Goal: Transaction & Acquisition: Subscribe to service/newsletter

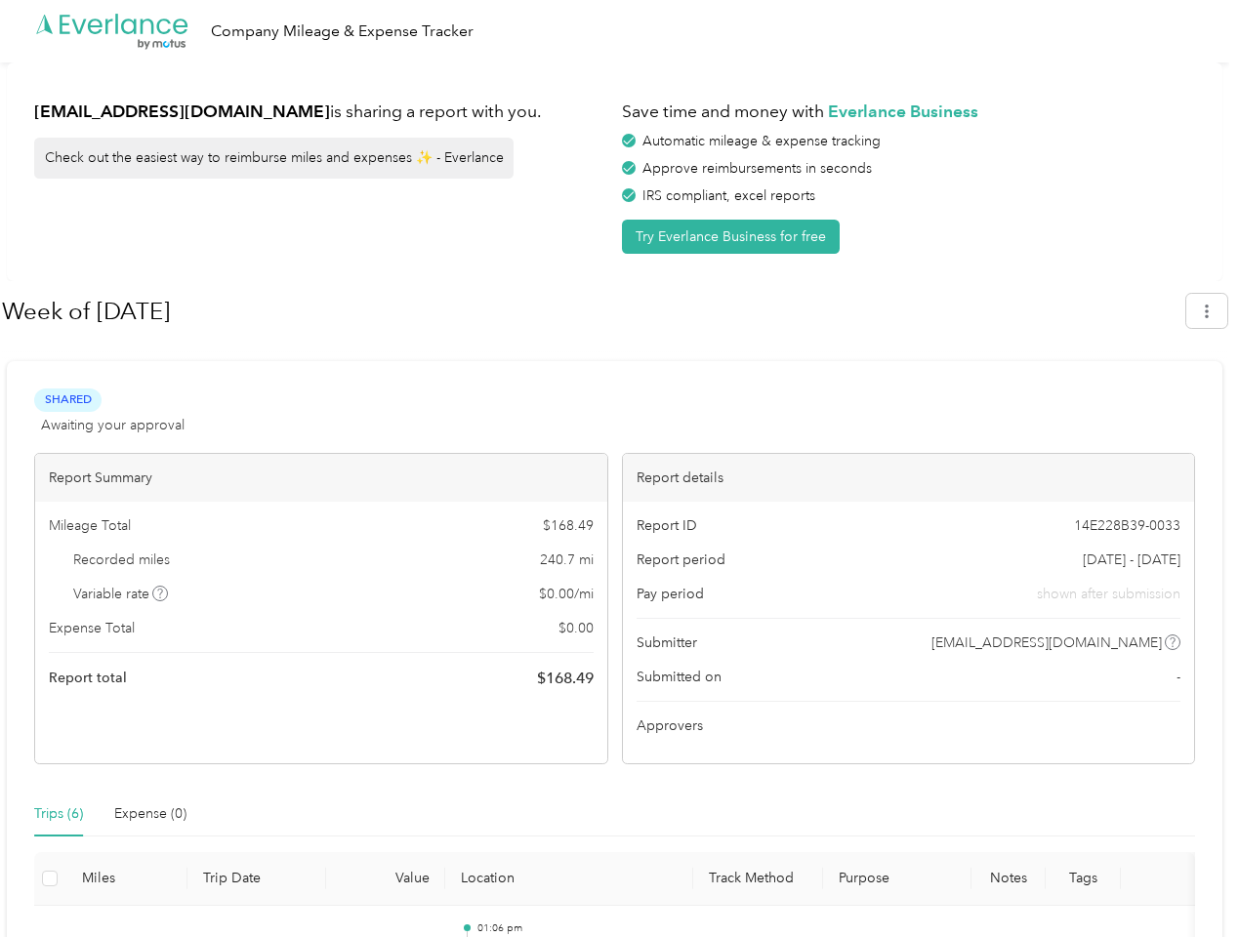
click at [623, 469] on div "Report details" at bounding box center [909, 478] width 572 height 48
click at [619, 31] on div ".cls-1 { fill: #00adee; } .cls-2 { fill: #fff; } .cls-3 { fill: #707372; } .cls…" at bounding box center [614, 31] width 1229 height 62
click at [734, 236] on button "Try Everlance Business for free" at bounding box center [731, 237] width 218 height 34
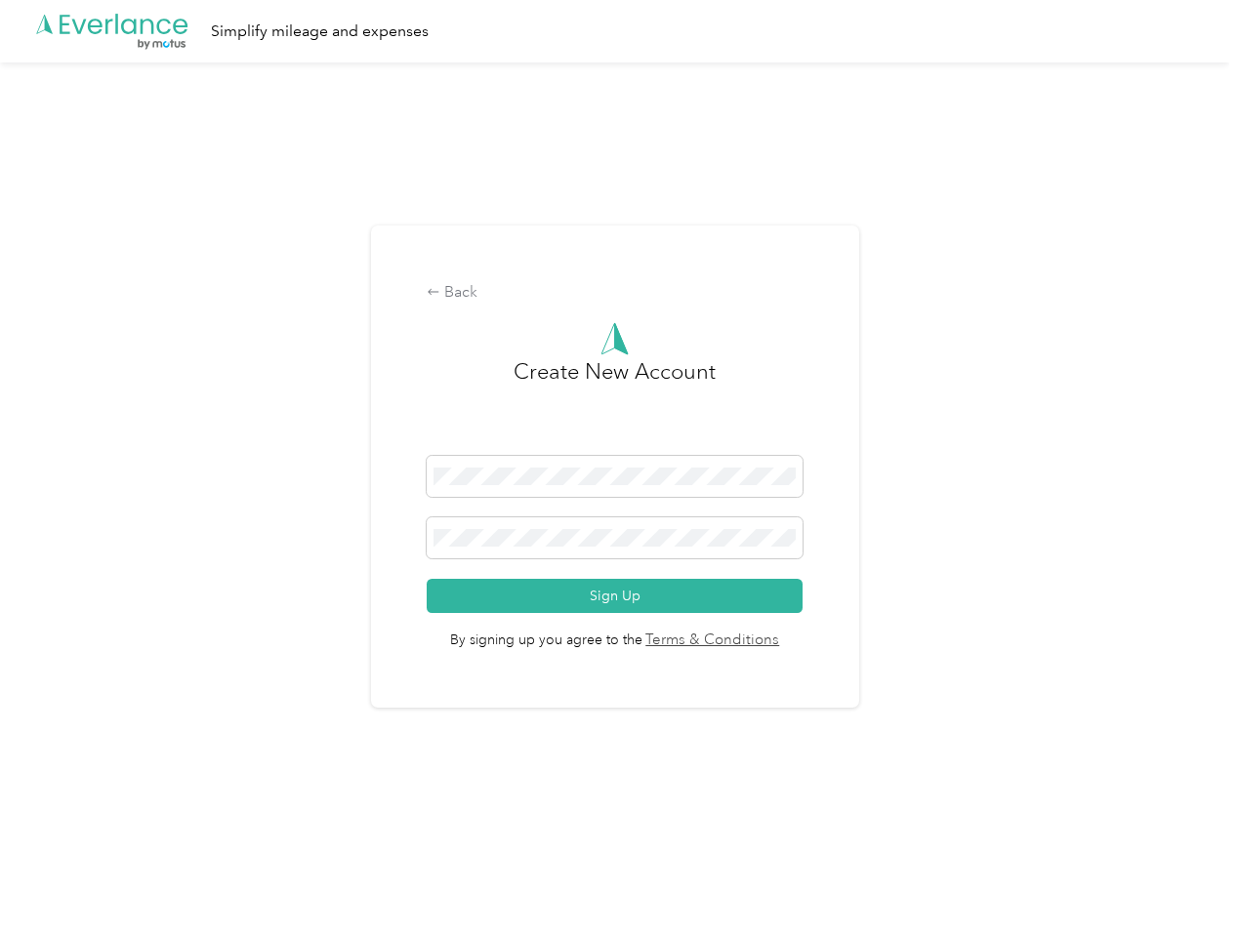
click at [593, 311] on div "Back Create New Account Sign Up By signing up you agree to the Terms & Conditio…" at bounding box center [615, 466] width 488 height 483
click at [1216, 310] on div "Back Create New Account Sign Up By signing up you agree to the Terms & Conditio…" at bounding box center [614, 474] width 1229 height 825
click at [161, 593] on div "Back Create New Account Sign Up By signing up you agree to the Terms & Conditio…" at bounding box center [614, 474] width 1229 height 825
click at [769, 642] on link "Terms & Conditions" at bounding box center [711, 641] width 138 height 22
click at [59, 814] on div "Back Create New Account Sign Up By signing up you agree to the Terms & Conditio…" at bounding box center [614, 474] width 1229 height 825
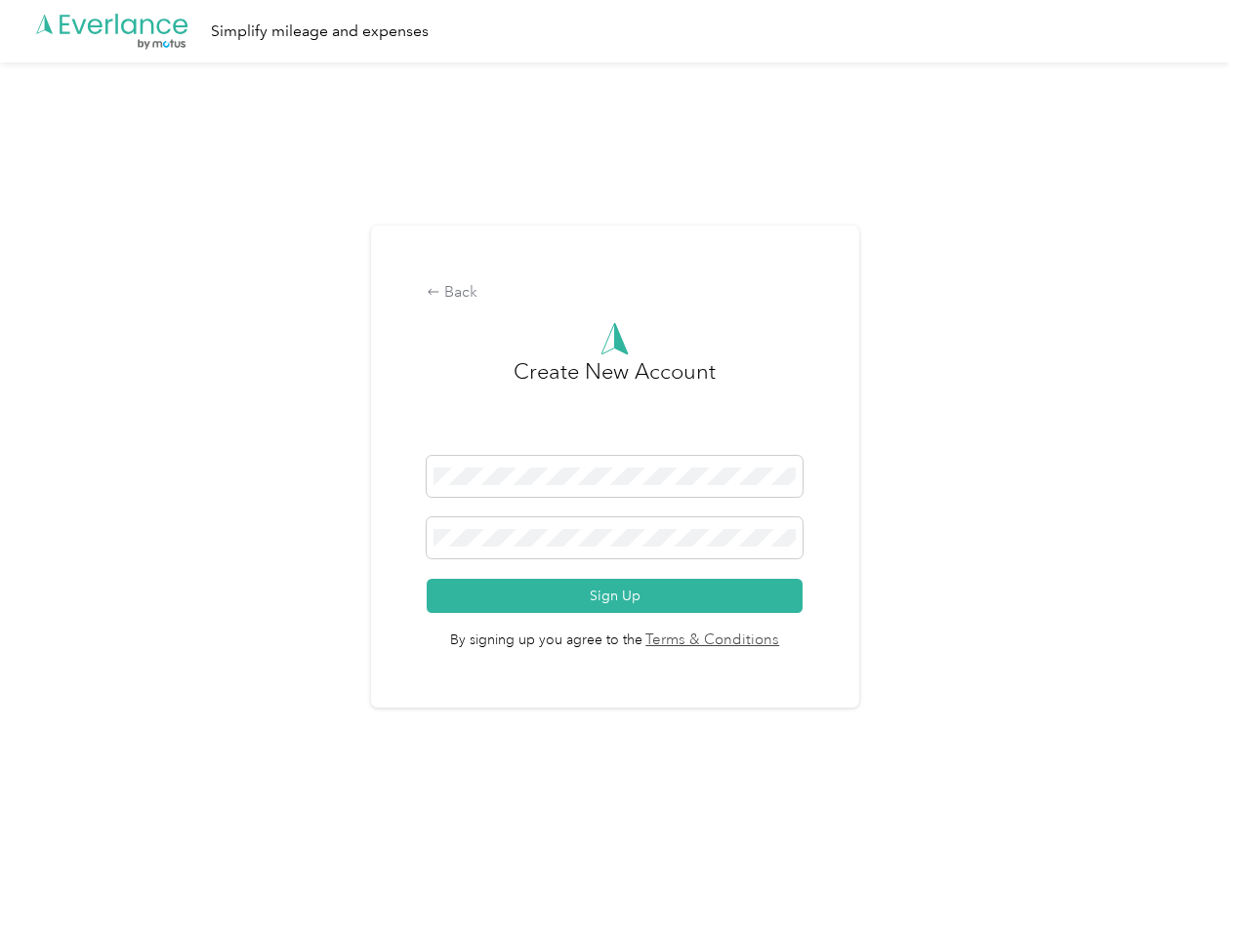
click at [150, 814] on div "Back Create New Account Sign Up By signing up you agree to the Terms & Conditio…" at bounding box center [614, 474] width 1229 height 825
click at [50, 879] on div "Back Create New Account Sign Up By signing up you agree to the Terms & Conditio…" at bounding box center [614, 474] width 1229 height 825
